Goal: Transaction & Acquisition: Book appointment/travel/reservation

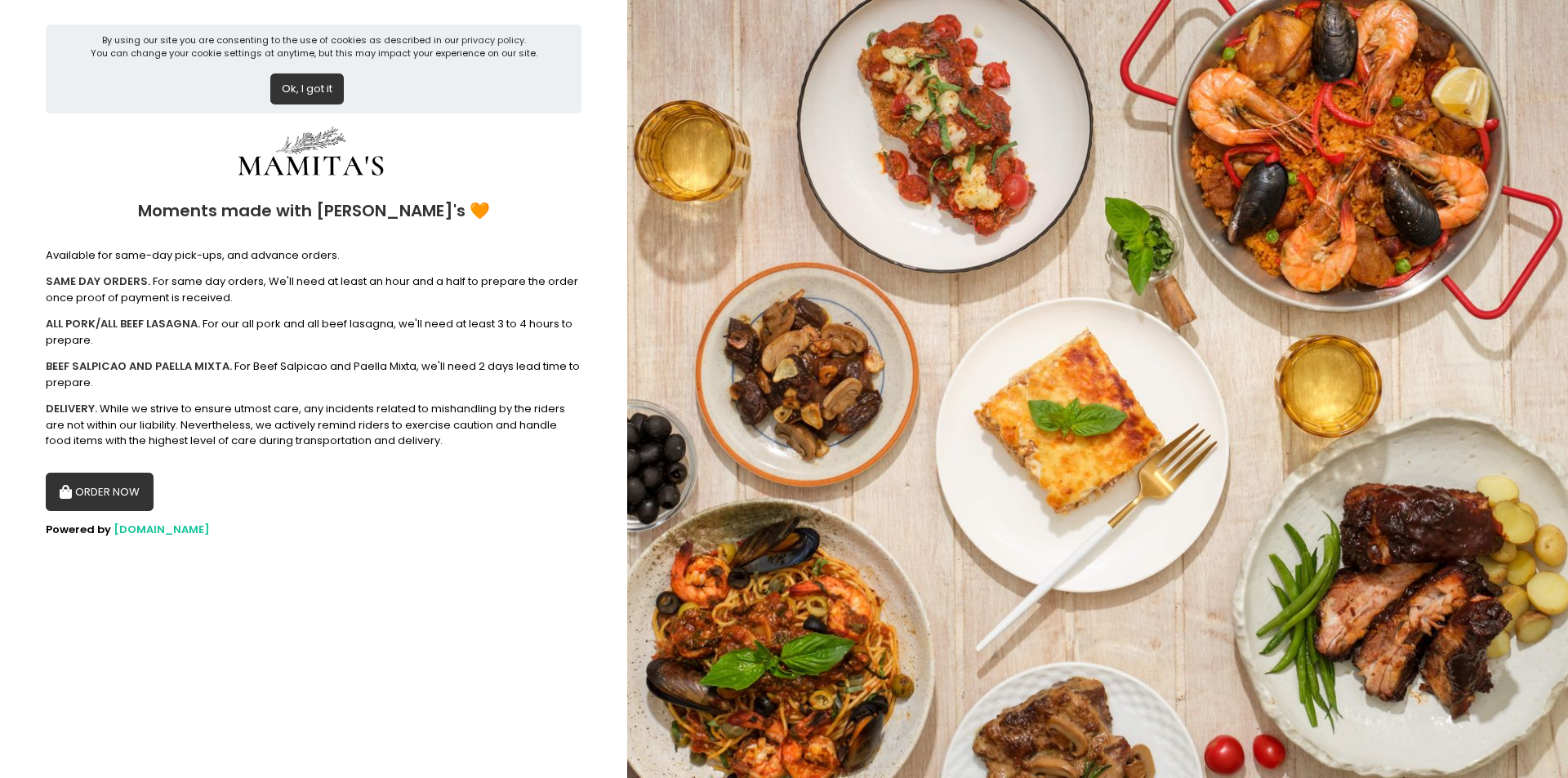
click at [126, 491] on button "ORDER NOW" at bounding box center [99, 492] width 108 height 39
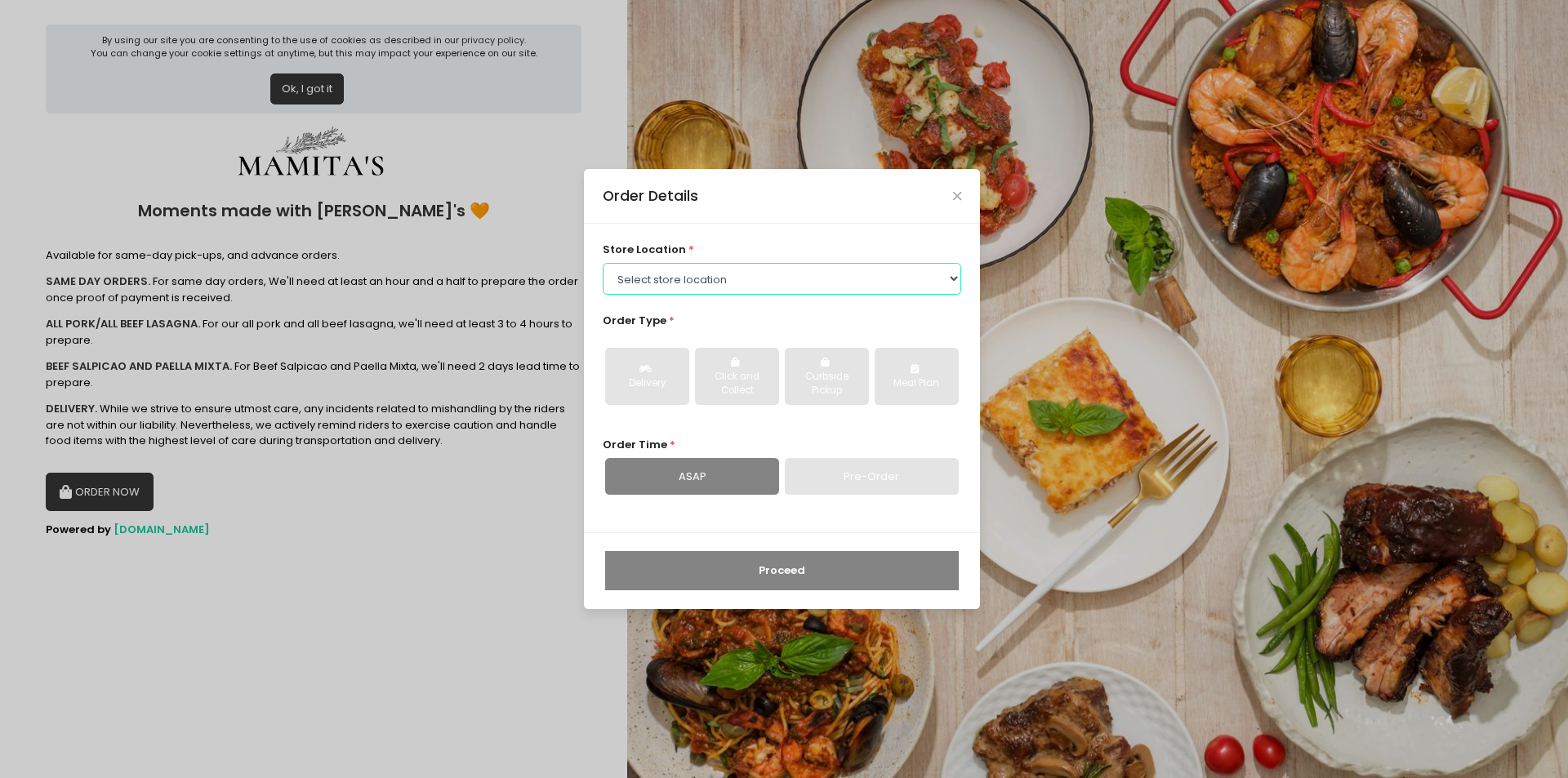
click at [950, 278] on select "Select store location Mamitas PH - [GEOGRAPHIC_DATA] Mamitas PH - [GEOGRAPHIC_D…" at bounding box center [783, 278] width 360 height 31
select select "6602978951b8268a02d72b28"
click at [603, 263] on select "Select store location Mamitas PH - [GEOGRAPHIC_DATA] Mamitas PH - [GEOGRAPHIC_D…" at bounding box center [783, 278] width 360 height 31
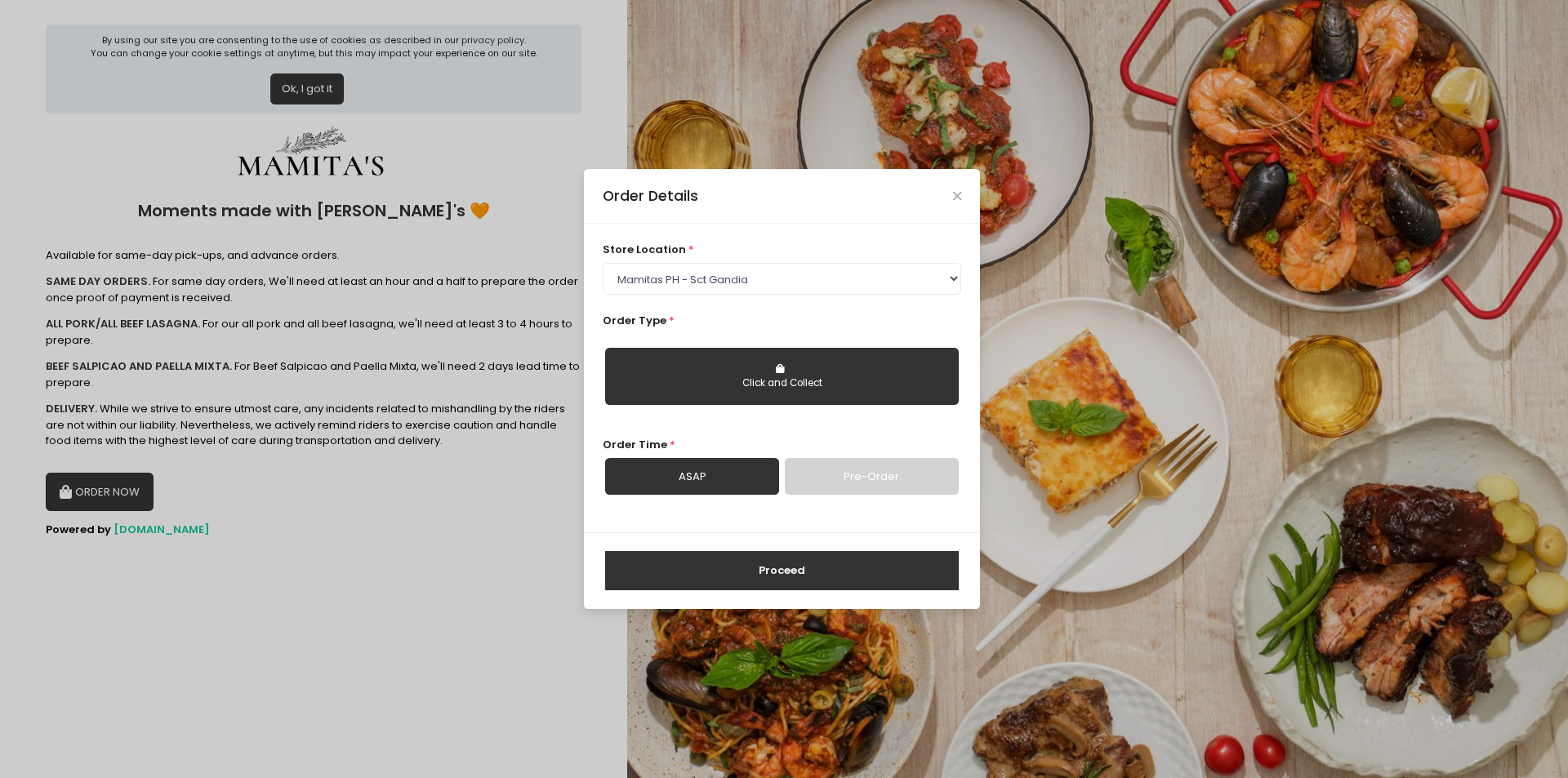
click at [811, 383] on div "Click and Collect" at bounding box center [782, 384] width 331 height 15
click at [843, 475] on link "Pre-Order" at bounding box center [873, 477] width 174 height 38
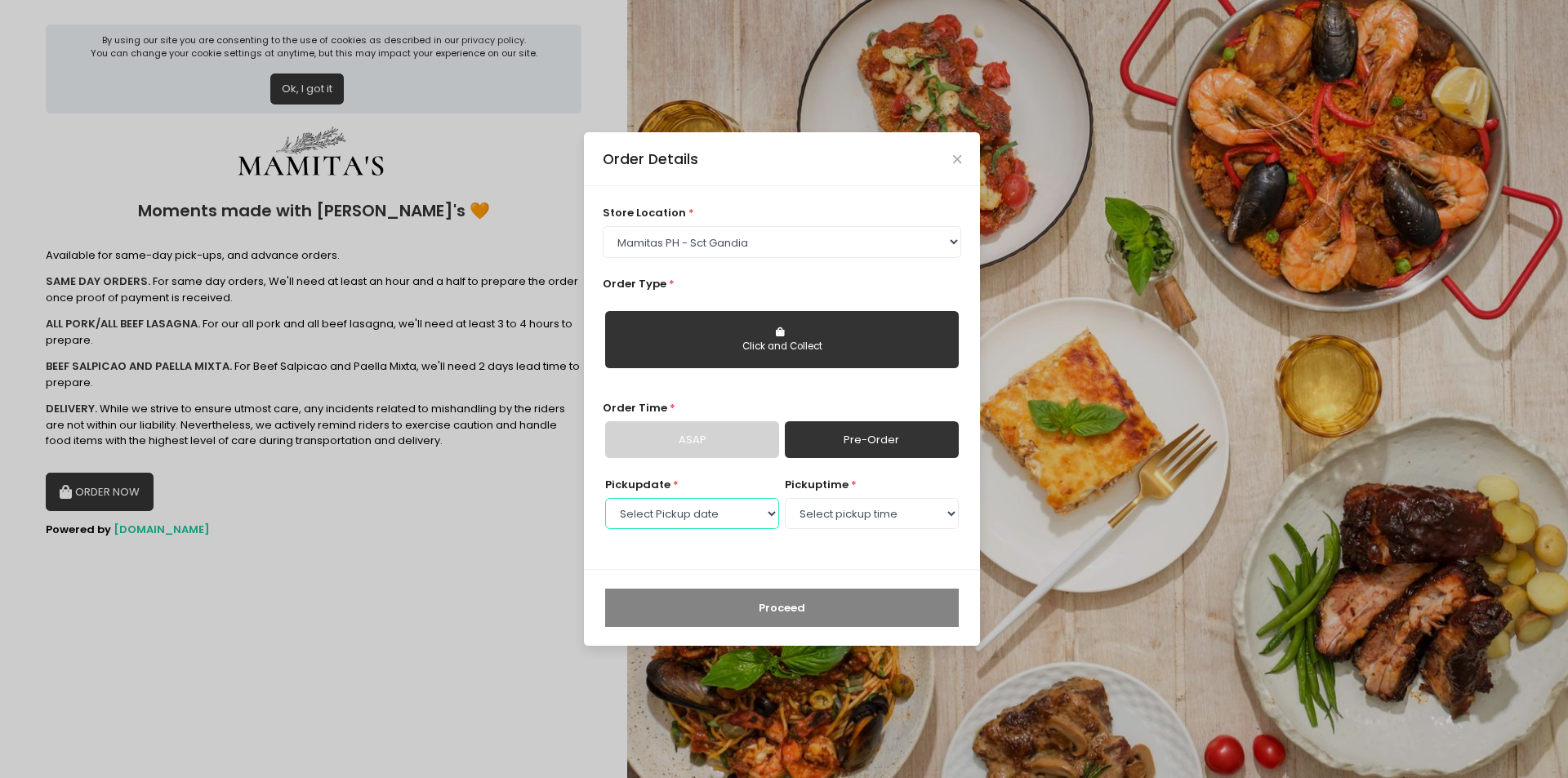
click at [770, 511] on select "Select Pickup date [DATE] [DATE] [DATE] [DATE] [DATE] [DATE] [DATE] [DATE] [DAT…" at bounding box center [693, 513] width 174 height 31
select select "[DATE]"
click at [606, 498] on select "Select Pickup date [DATE] [DATE] [DATE] [DATE] [DATE] [DATE] [DATE] [DATE] [DAT…" at bounding box center [693, 513] width 174 height 31
click at [948, 516] on select "Select pickup time 09:00 AM - 09:30 AM 09:30 AM - 10:00 AM 10:00 AM - 10:30 AM …" at bounding box center [873, 513] width 174 height 31
select select "15:00"
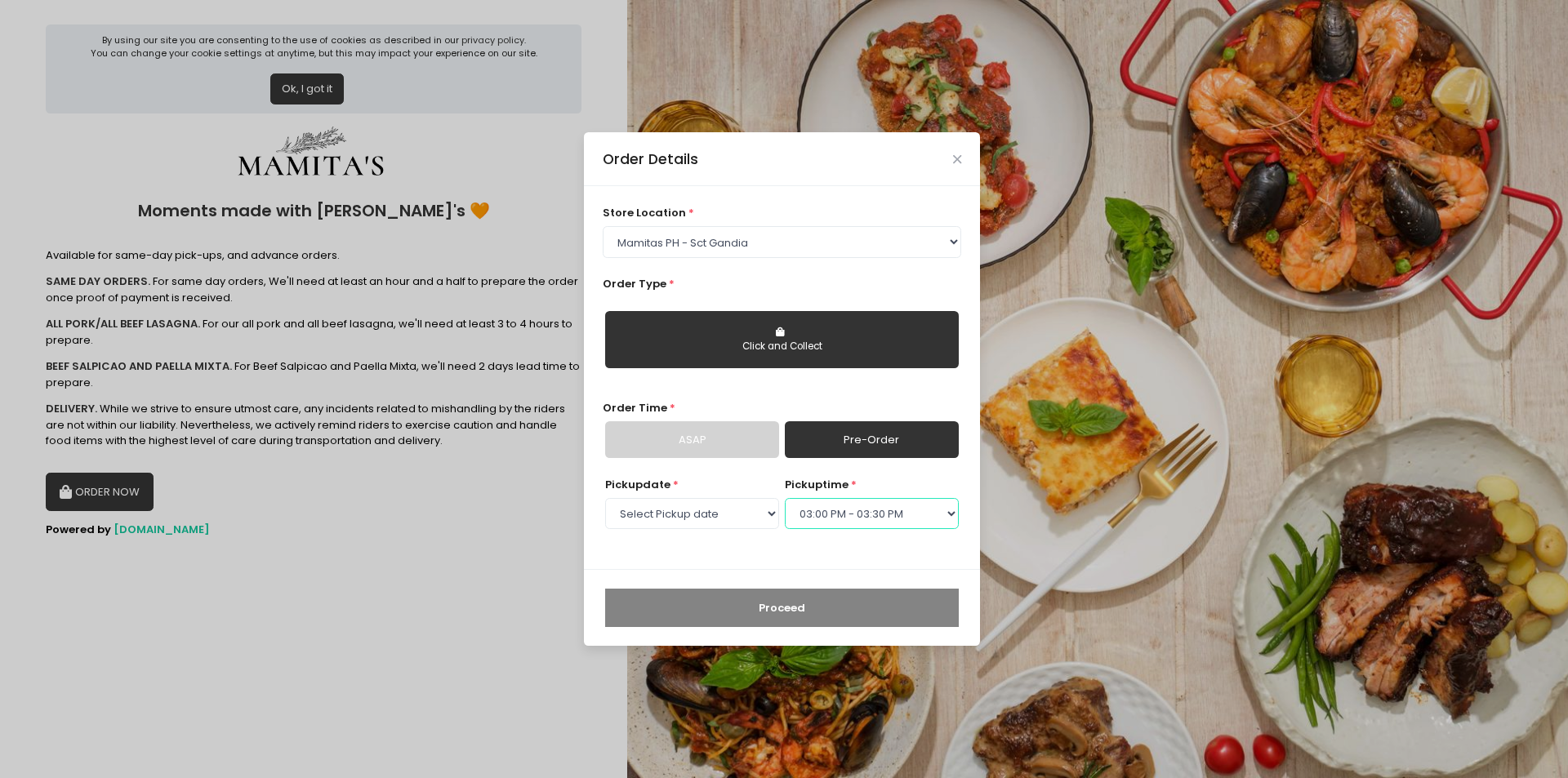
click at [785, 498] on select "Select pickup time 09:00 AM - 09:30 AM 09:30 AM - 10:00 AM 10:00 AM - 10:30 AM …" at bounding box center [873, 513] width 174 height 31
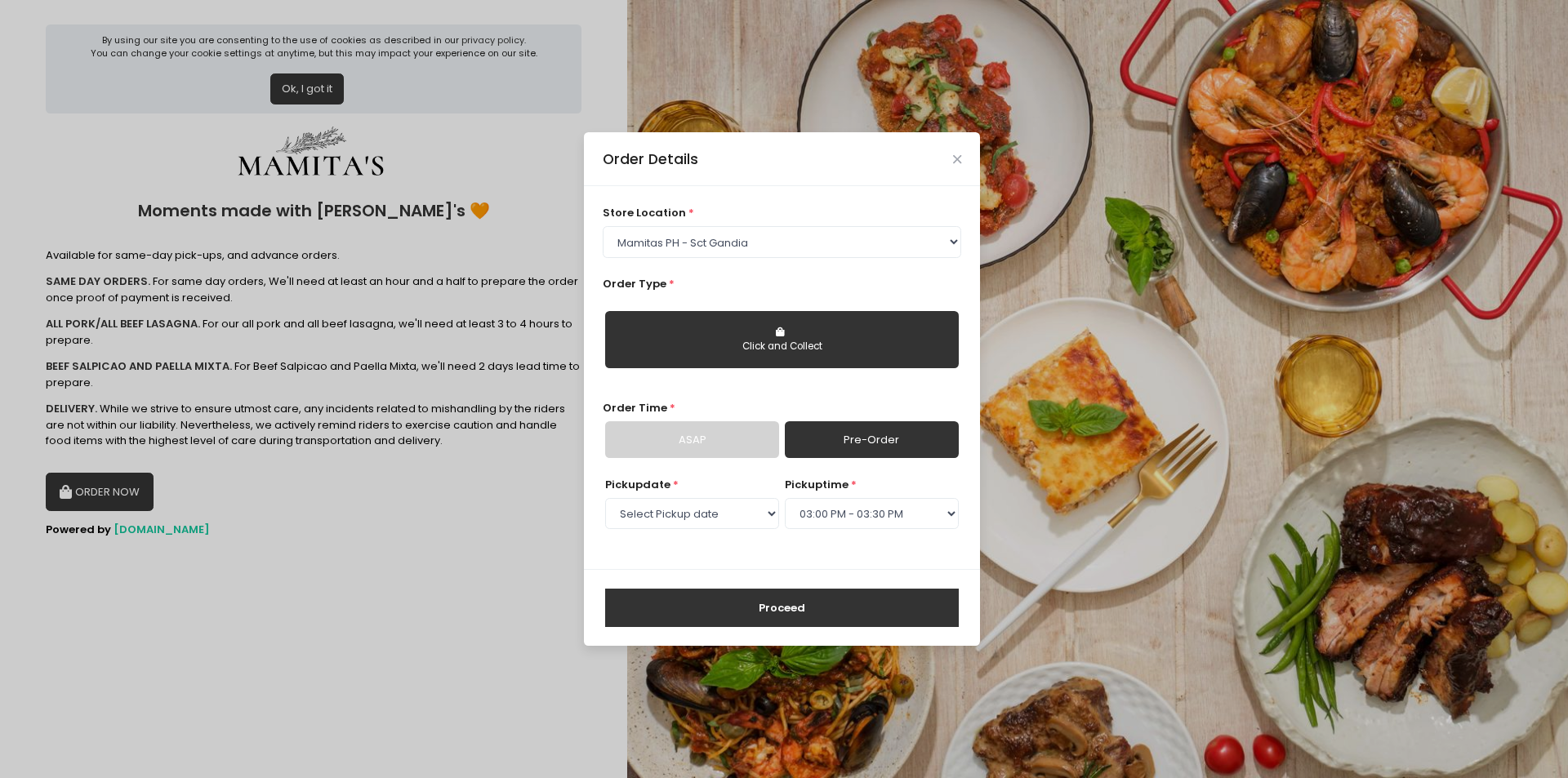
click at [785, 600] on button "Proceed" at bounding box center [782, 608] width 353 height 39
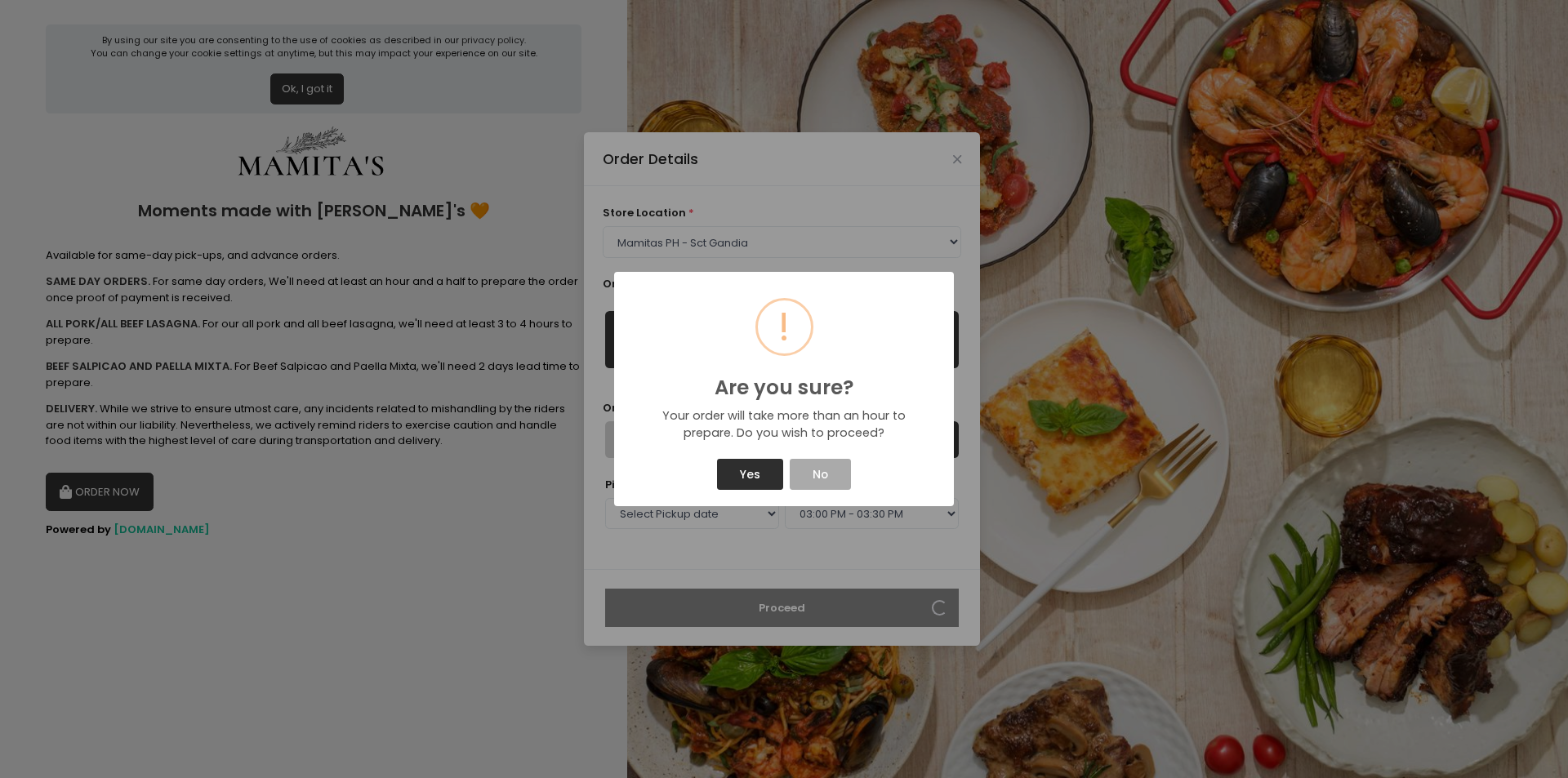
click at [757, 479] on button "Yes" at bounding box center [749, 474] width 65 height 31
